Goal: Check status: Check status

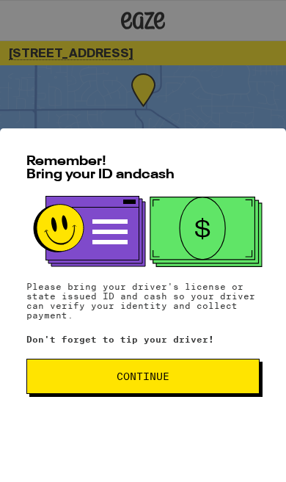
click at [175, 383] on button "Continue" at bounding box center [143, 376] width 234 height 35
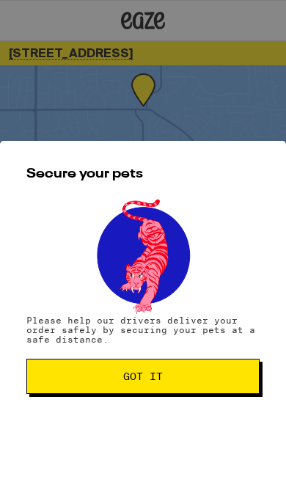
click at [208, 394] on button "Got it" at bounding box center [143, 376] width 234 height 35
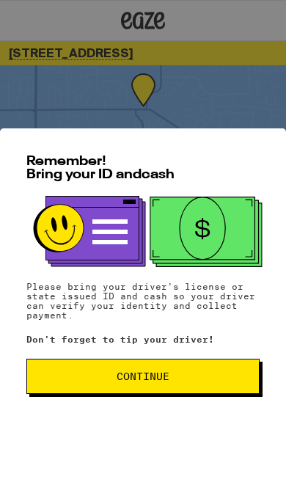
click at [84, 378] on span "Continue" at bounding box center [143, 377] width 209 height 10
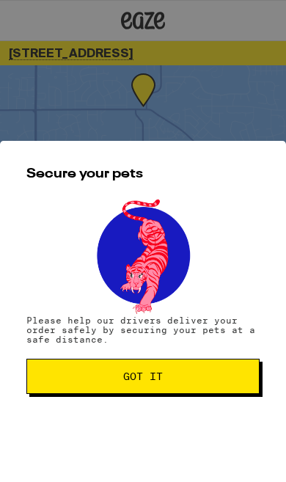
click at [79, 373] on span "Got it" at bounding box center [143, 377] width 209 height 10
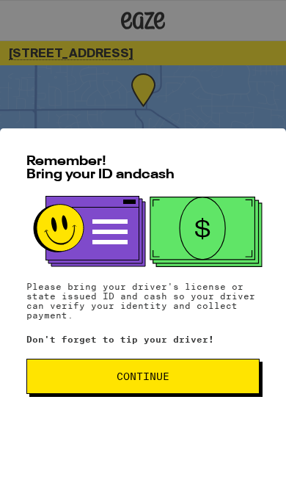
click at [89, 388] on button "Continue" at bounding box center [143, 376] width 234 height 35
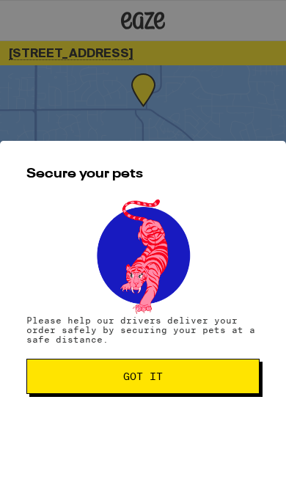
click at [89, 391] on button "Got it" at bounding box center [143, 376] width 234 height 35
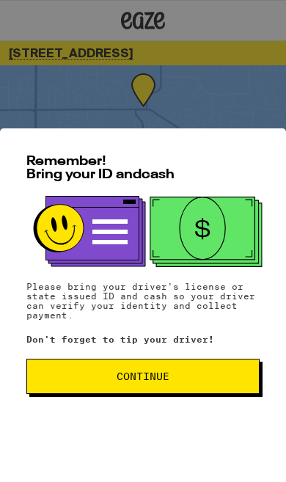
click at [90, 393] on button "Continue" at bounding box center [143, 376] width 234 height 35
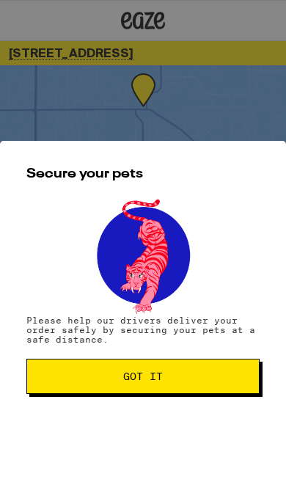
click at [90, 392] on button "Got it" at bounding box center [143, 376] width 234 height 35
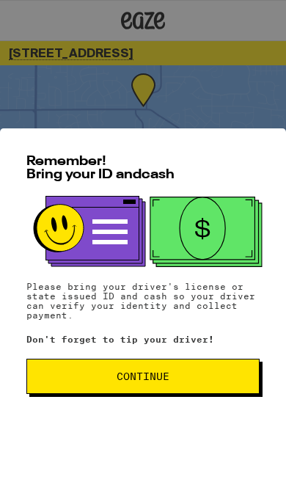
click at [105, 392] on button "Continue" at bounding box center [143, 376] width 234 height 35
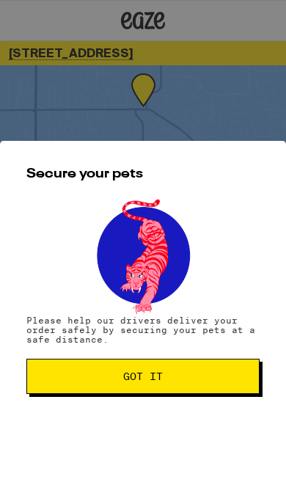
click at [99, 394] on button "Got it" at bounding box center [143, 376] width 234 height 35
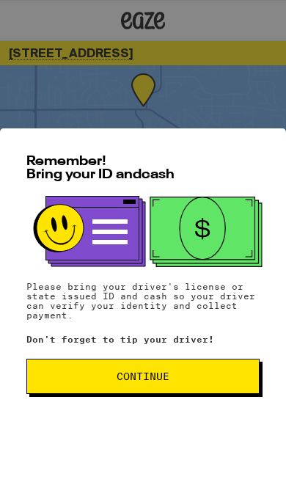
click at [117, 381] on span "Continue" at bounding box center [143, 377] width 53 height 10
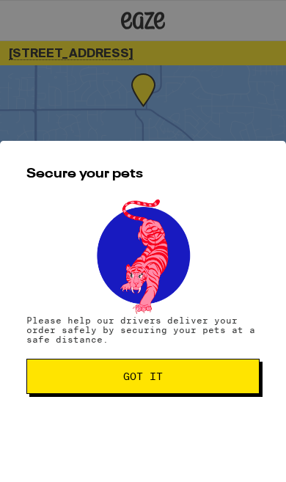
click at [90, 384] on button "Got it" at bounding box center [143, 376] width 234 height 35
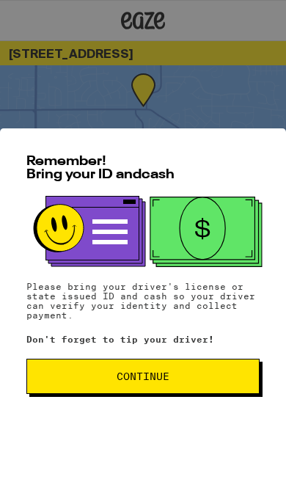
click at [98, 367] on button "Continue" at bounding box center [143, 376] width 234 height 35
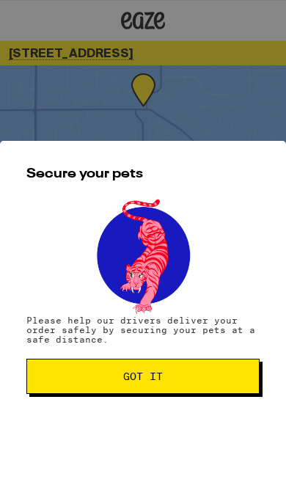
click at [93, 364] on button "Got it" at bounding box center [143, 376] width 234 height 35
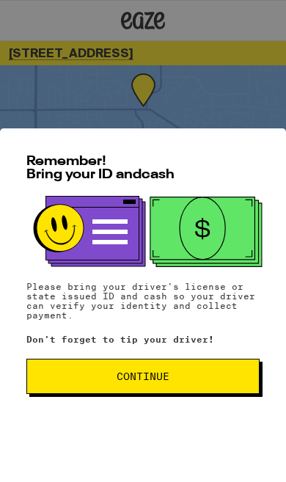
click at [121, 372] on span "Continue" at bounding box center [143, 377] width 53 height 10
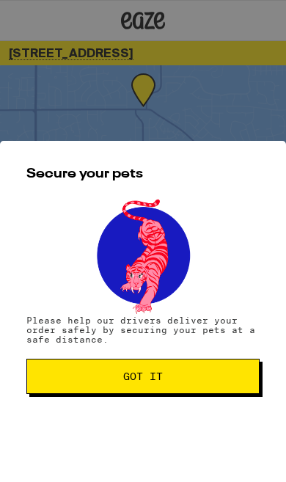
click at [106, 369] on button "Got it" at bounding box center [143, 376] width 234 height 35
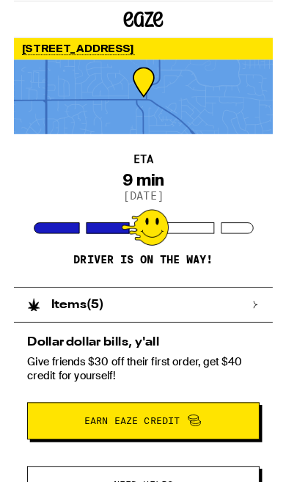
scroll to position [18, 0]
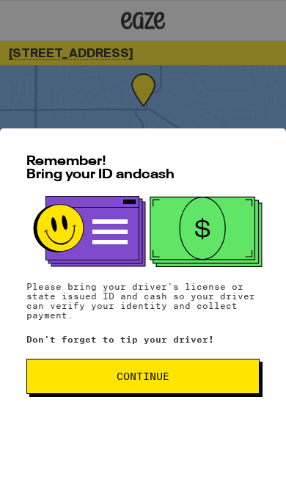
click at [93, 366] on button "Continue" at bounding box center [143, 376] width 234 height 35
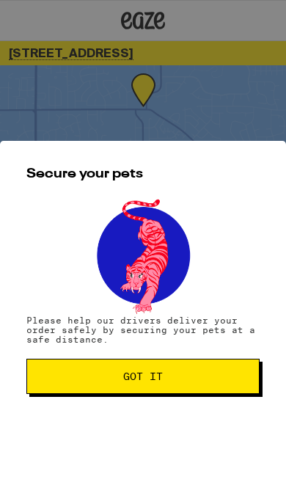
click at [84, 370] on button "Got it" at bounding box center [143, 376] width 234 height 35
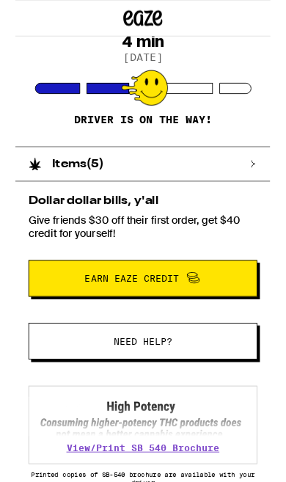
scroll to position [179, 0]
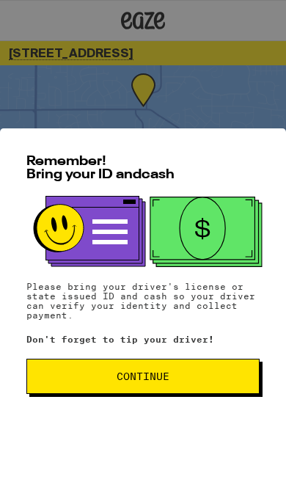
click at [88, 372] on span "Continue" at bounding box center [143, 377] width 209 height 10
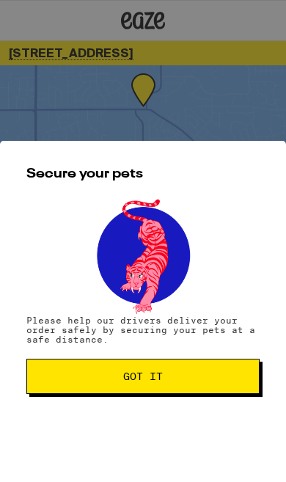
click at [76, 371] on button "Got it" at bounding box center [143, 376] width 234 height 35
